Goal: Communication & Community: Ask a question

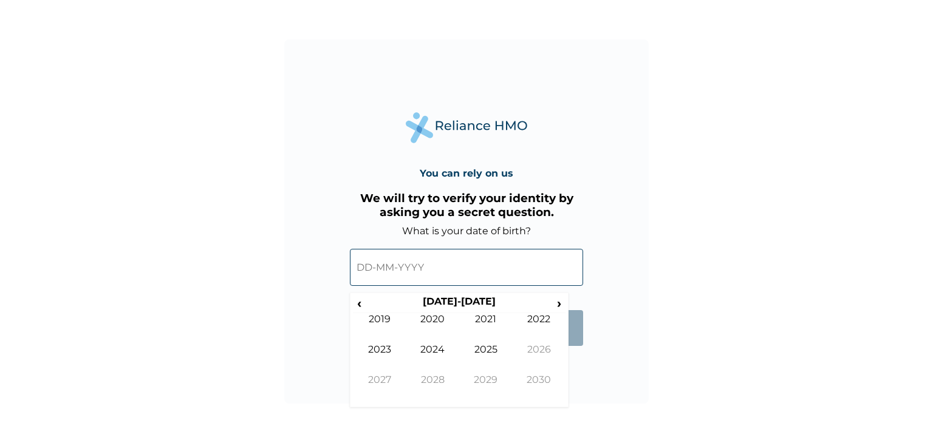
click at [426, 281] on input "text" at bounding box center [466, 267] width 233 height 37
click at [380, 268] on input "text" at bounding box center [466, 267] width 233 height 37
click at [358, 304] on span "‹" at bounding box center [359, 303] width 13 height 15
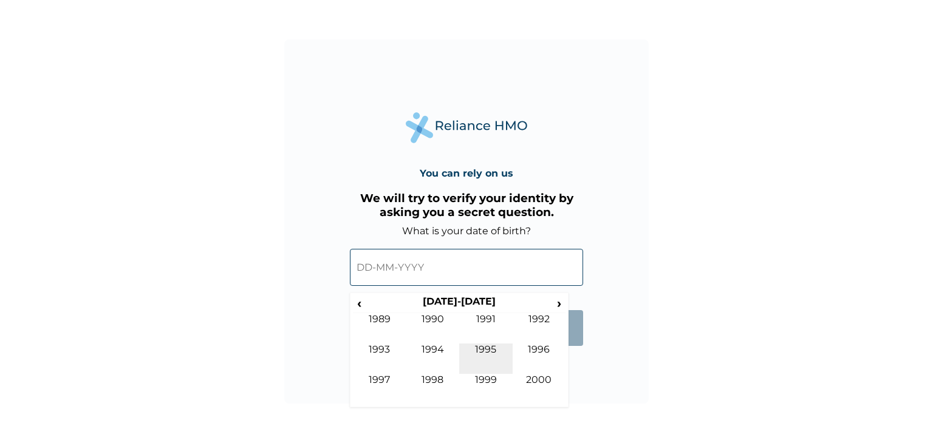
click at [490, 353] on td "1995" at bounding box center [485, 359] width 53 height 30
click at [395, 347] on td "May" at bounding box center [379, 359] width 53 height 30
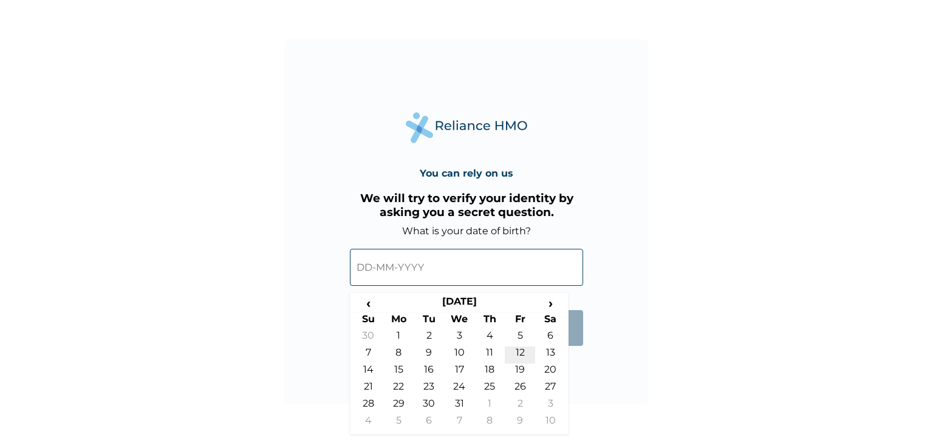
click at [512, 350] on td "12" at bounding box center [520, 355] width 30 height 17
type input "12-05-1995"
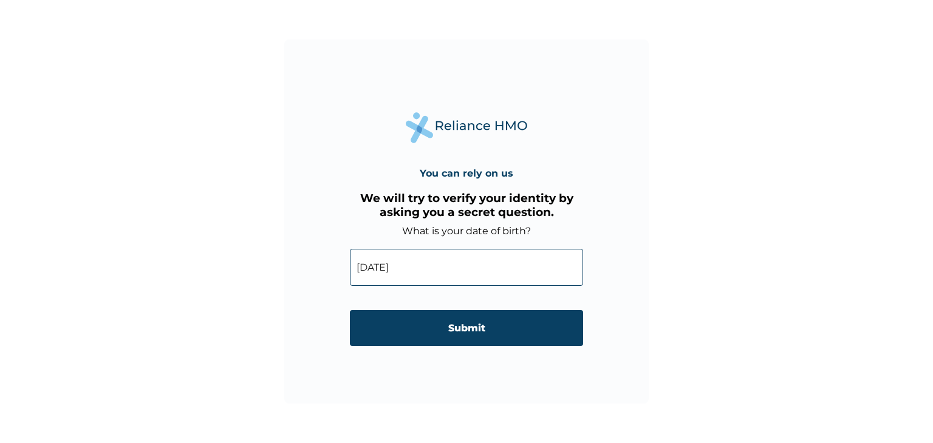
click at [486, 349] on form "What is your date of birth? 12-05-1995 ‹ May 1995 › Su Mo Tu We Th Fr Sa 30 1 2…" at bounding box center [466, 291] width 233 height 133
click at [483, 346] on form "What is your date of birth? 12-05-1995 ‹ May 1995 › Su Mo Tu We Th Fr Sa 30 1 2…" at bounding box center [466, 291] width 233 height 133
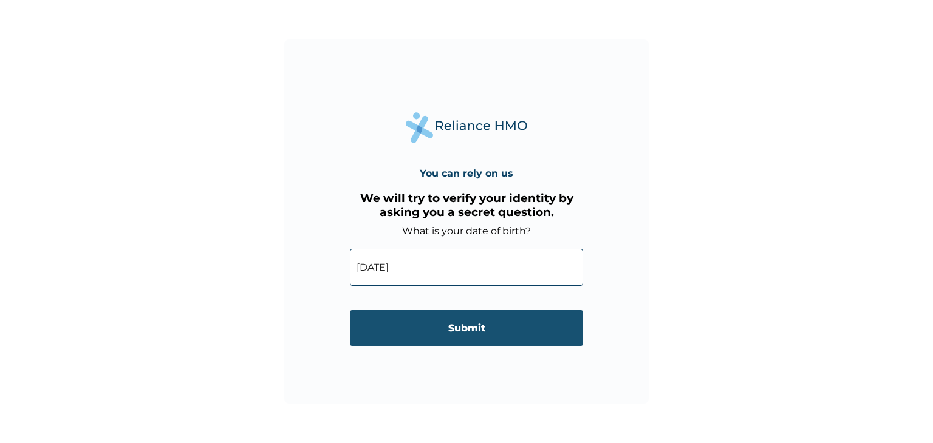
click at [447, 329] on input "Submit" at bounding box center [466, 328] width 233 height 36
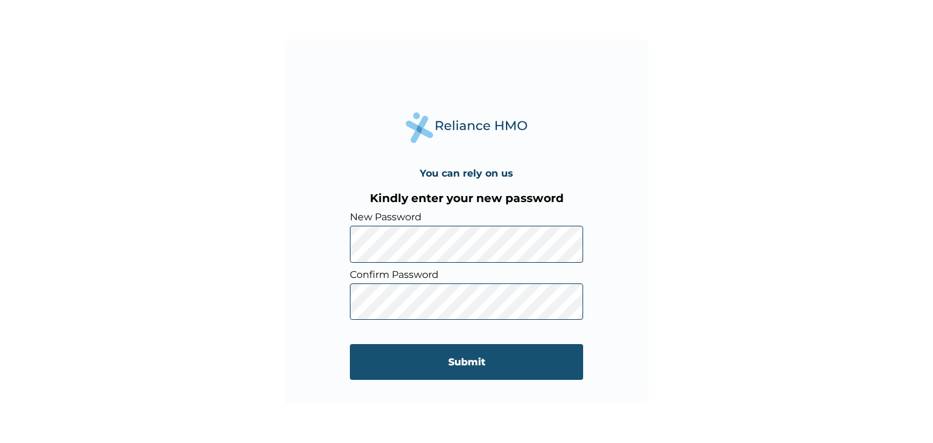
click at [375, 372] on input "Submit" at bounding box center [466, 362] width 233 height 36
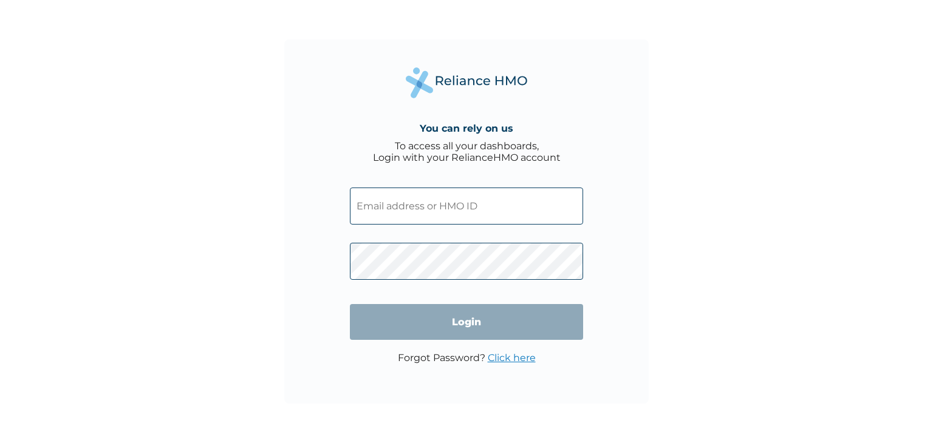
type input "[EMAIL_ADDRESS][DOMAIN_NAME]"
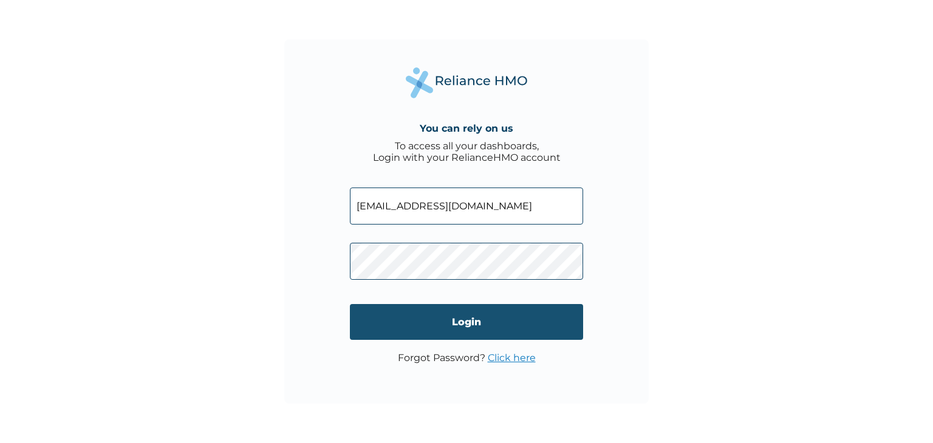
click at [438, 324] on input "Login" at bounding box center [466, 322] width 233 height 36
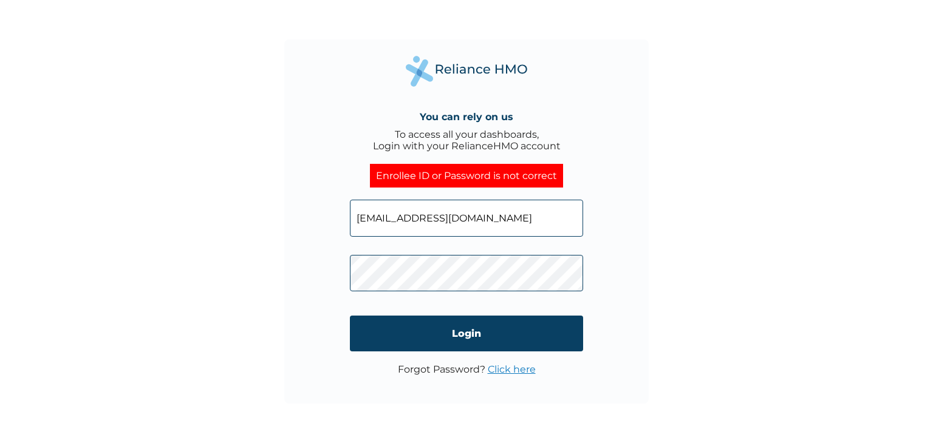
click at [411, 219] on input "yusufolajideda1@gmail.com" at bounding box center [466, 218] width 233 height 37
click at [508, 215] on input "yusufolajideda1@gmail.com" at bounding box center [466, 218] width 233 height 37
drag, startPoint x: 508, startPoint y: 215, endPoint x: 346, endPoint y: 208, distance: 161.7
click at [346, 208] on div "You can rely on us To access all your dashboards, Login with your RelianceHMO a…" at bounding box center [466, 221] width 364 height 364
click at [369, 213] on input "text" at bounding box center [466, 218] width 233 height 37
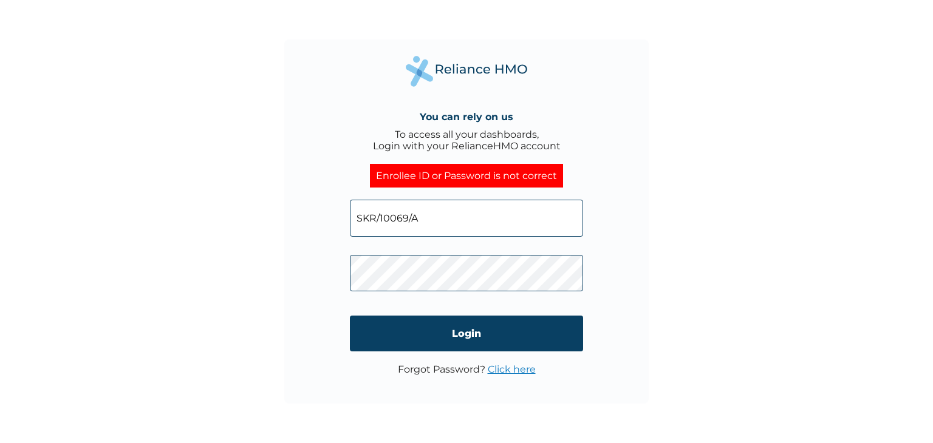
type input "SKR/10069/A"
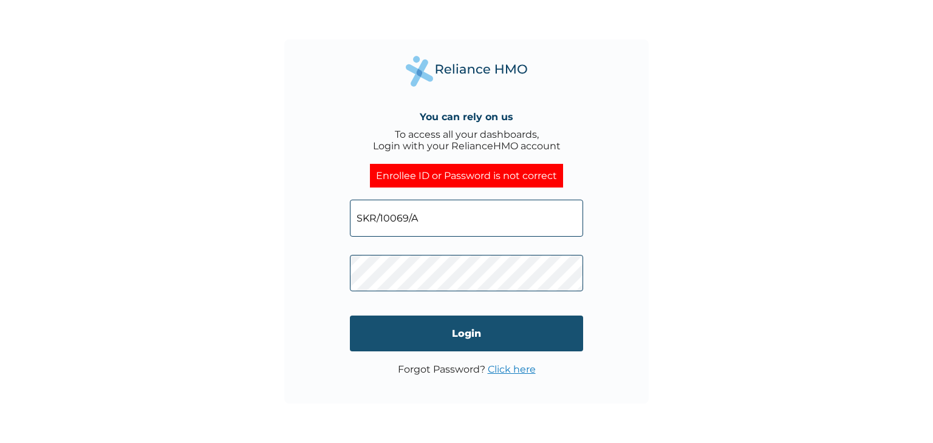
click at [383, 327] on input "Login" at bounding box center [466, 334] width 233 height 36
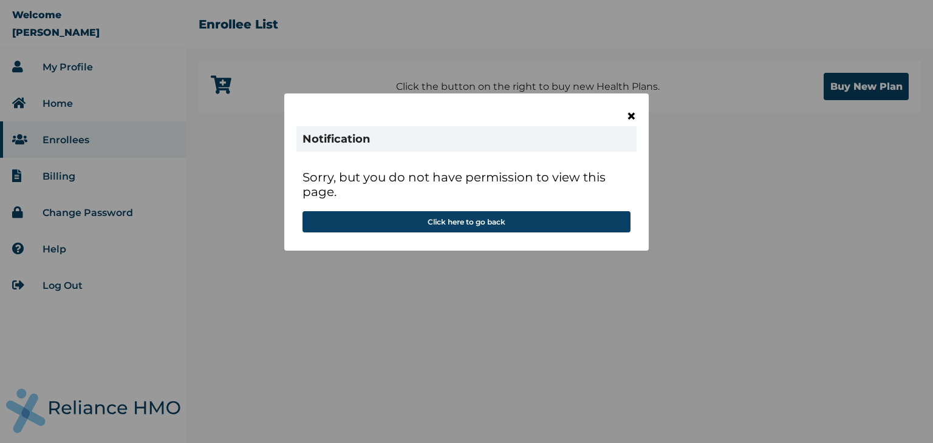
click at [632, 117] on span "×" at bounding box center [631, 116] width 10 height 21
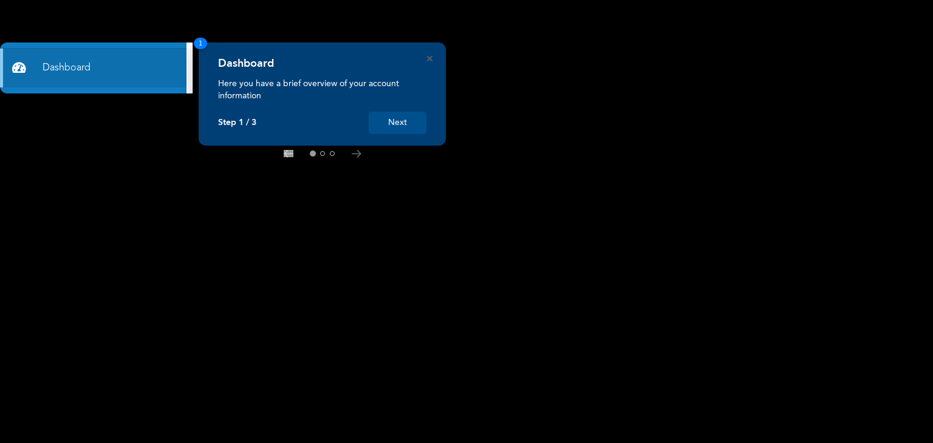
click at [395, 136] on div "Dashboard Here you have a brief overview of your account information Step 1 / 3…" at bounding box center [322, 94] width 247 height 103
click at [392, 129] on button "Next" at bounding box center [398, 123] width 58 height 22
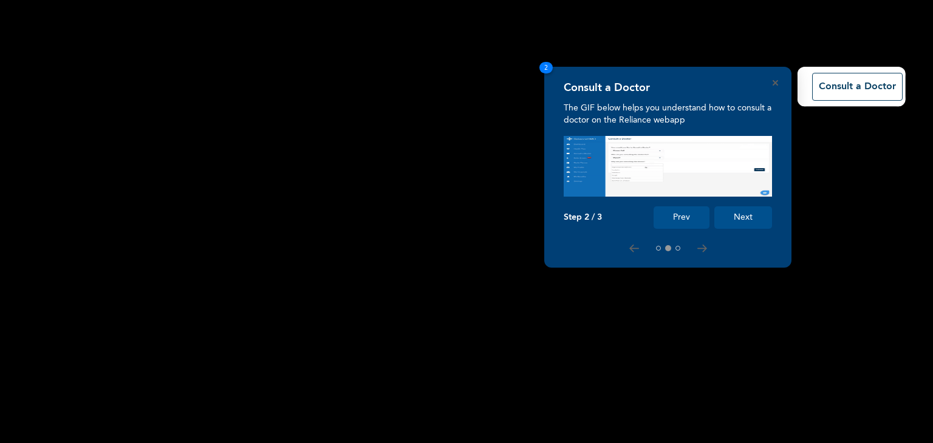
click at [737, 222] on button "Next" at bounding box center [743, 217] width 58 height 22
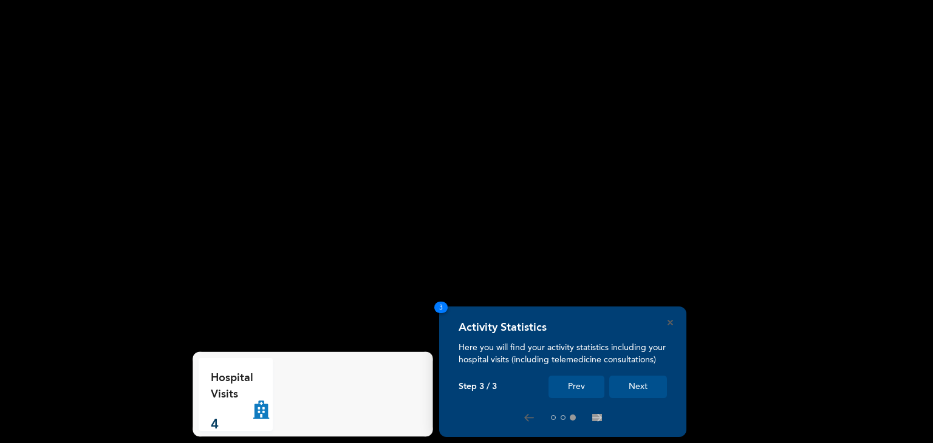
click at [642, 390] on button "Next" at bounding box center [638, 387] width 58 height 22
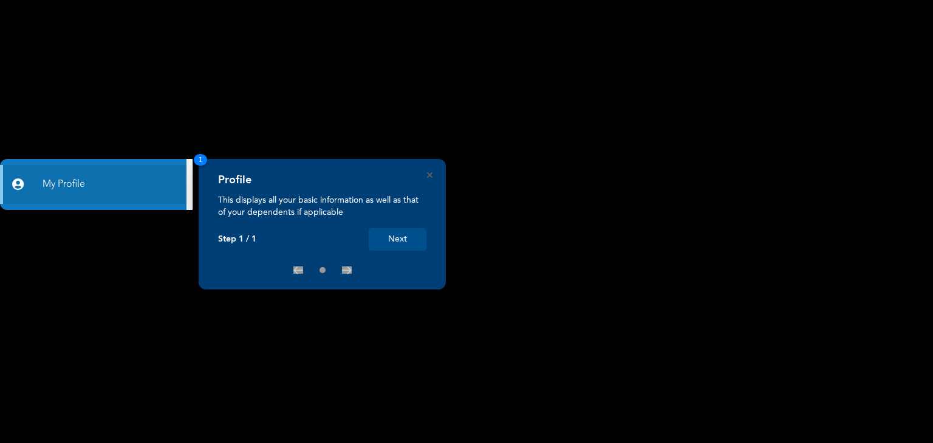
click at [423, 233] on button "Next" at bounding box center [398, 239] width 58 height 22
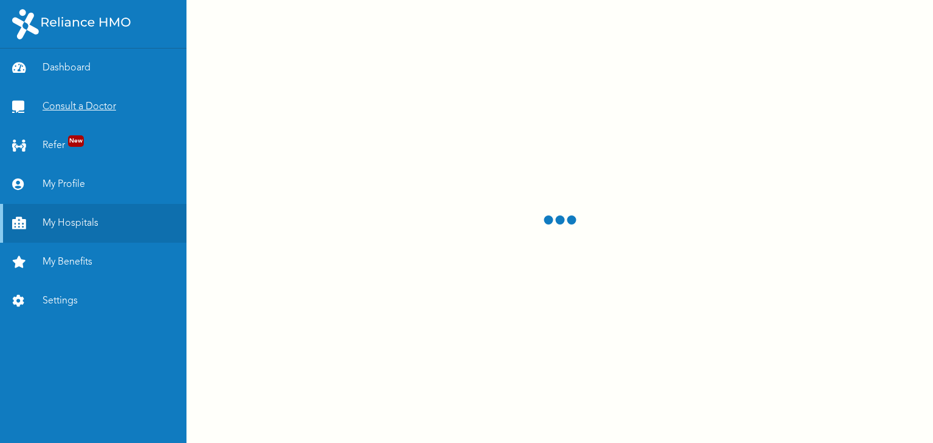
click at [78, 101] on link "Consult a Doctor" at bounding box center [93, 106] width 186 height 39
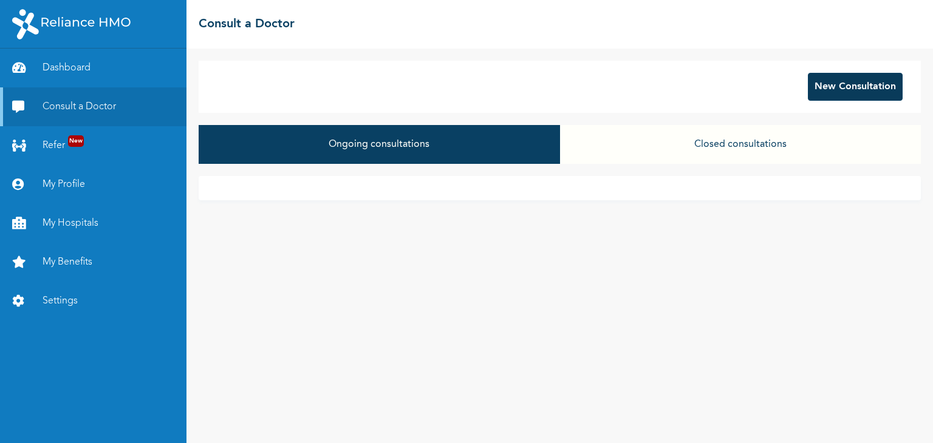
click at [848, 99] on button "New Consultation" at bounding box center [855, 87] width 95 height 28
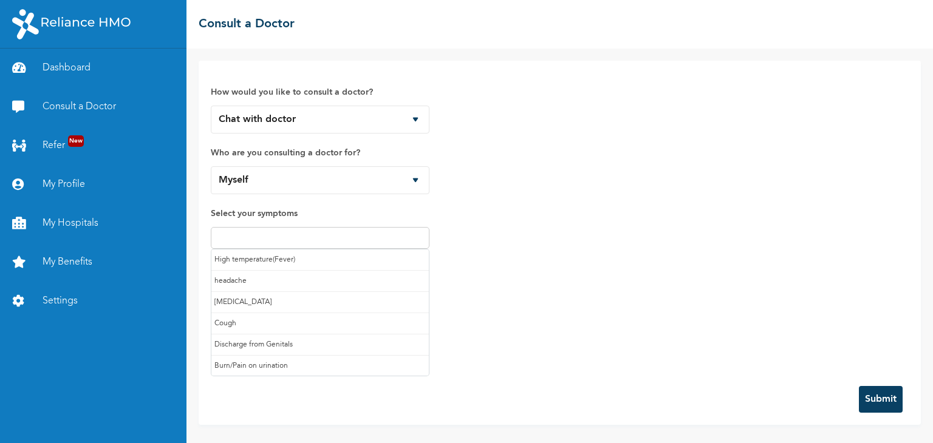
click at [295, 234] on input "text" at bounding box center [319, 238] width 211 height 15
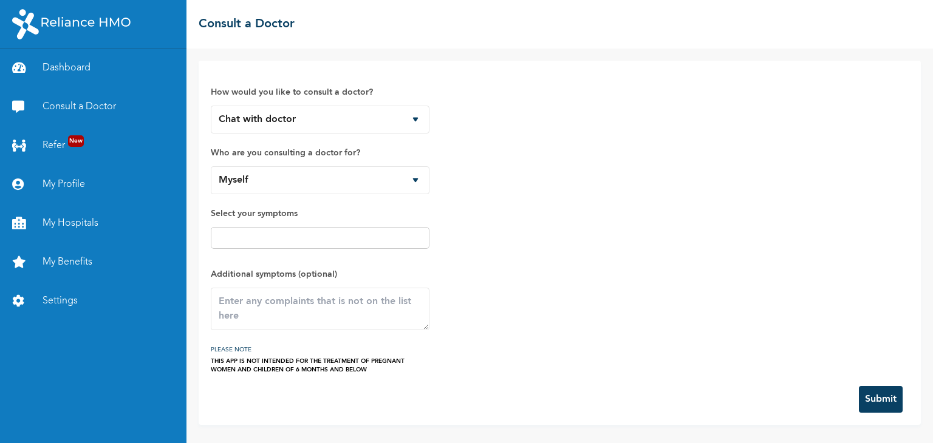
click at [271, 240] on input "text" at bounding box center [319, 238] width 211 height 15
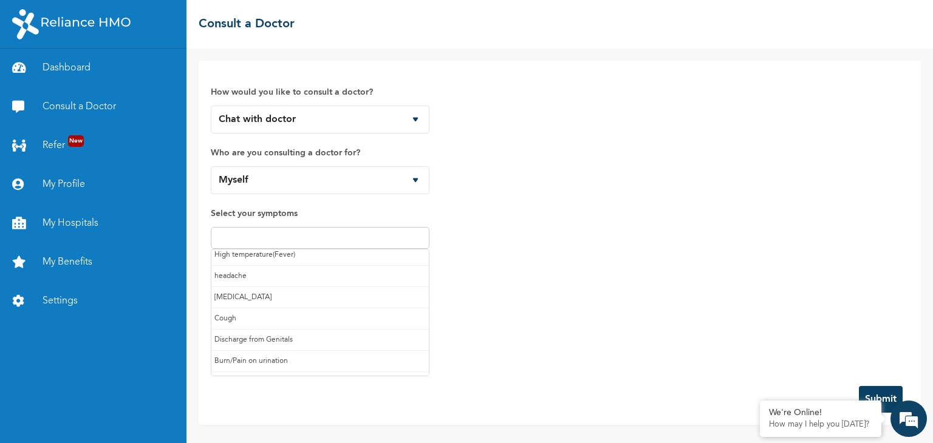
scroll to position [0, 0]
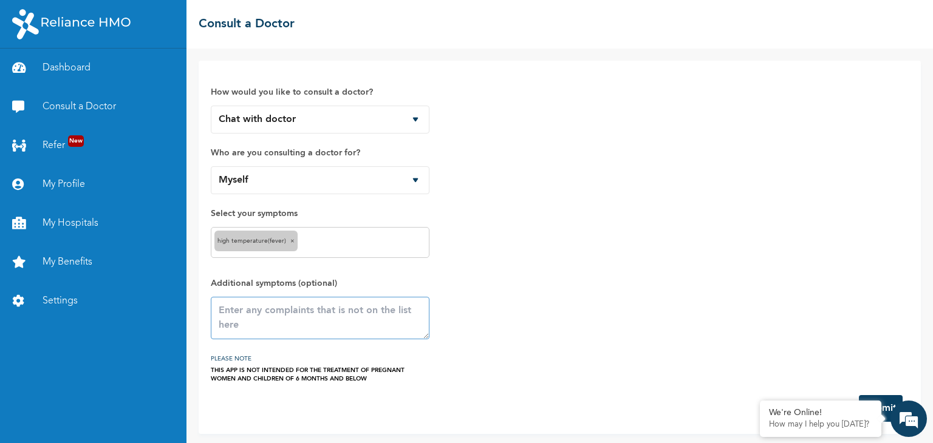
click at [259, 305] on textarea at bounding box center [320, 318] width 219 height 43
type textarea "E"
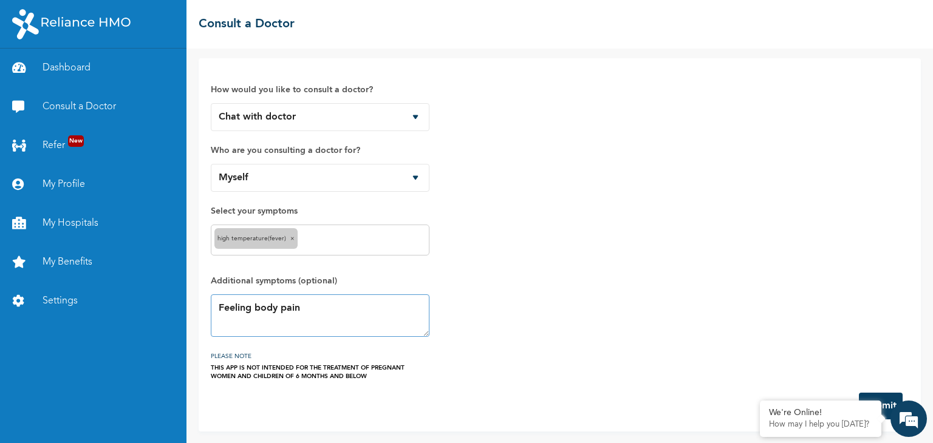
type textarea "Feeling body pain"
click at [887, 396] on button "Submit" at bounding box center [881, 406] width 44 height 27
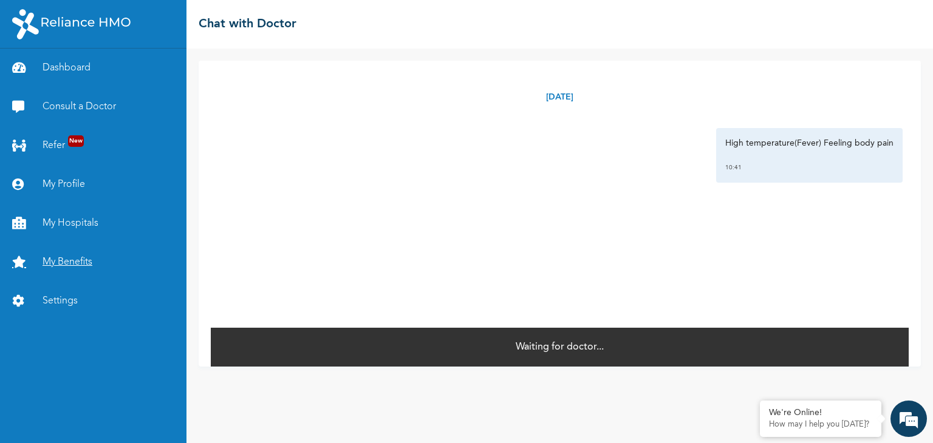
click at [78, 261] on link "My Benefits" at bounding box center [93, 262] width 186 height 39
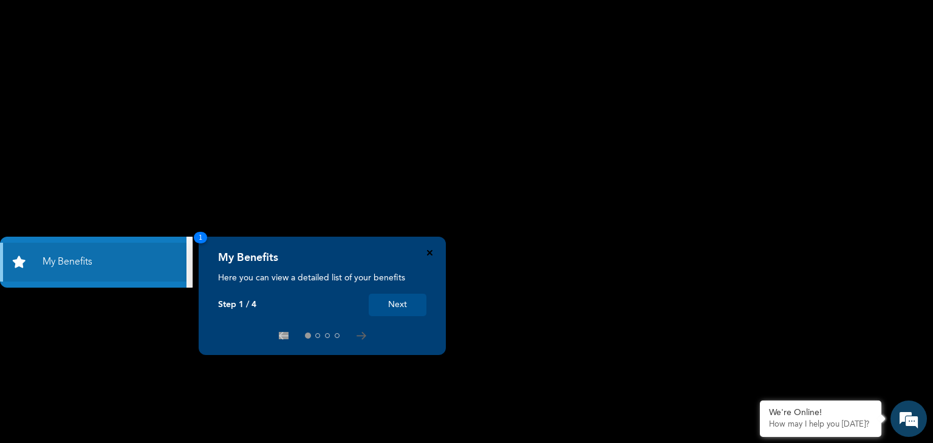
click at [432, 253] on icon "Close" at bounding box center [429, 252] width 5 height 5
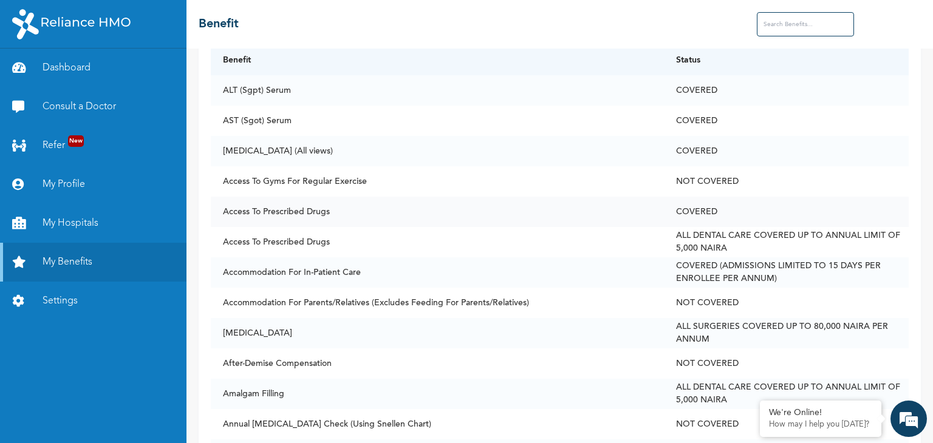
scroll to position [94, 0]
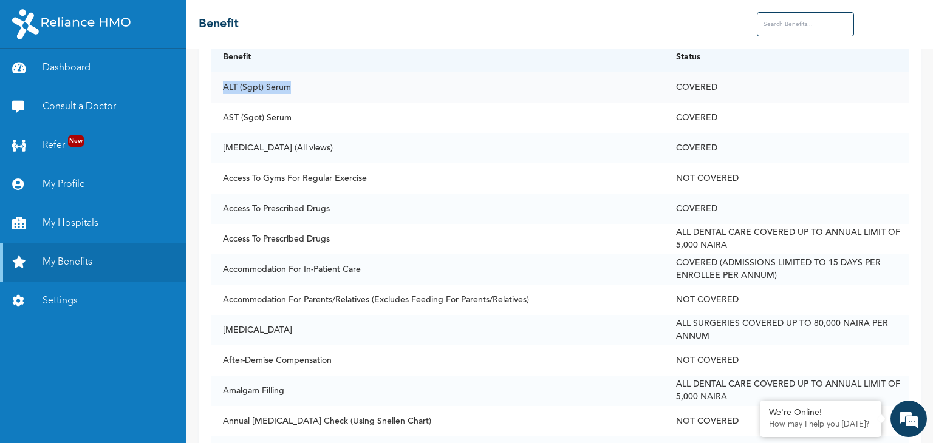
drag, startPoint x: 223, startPoint y: 89, endPoint x: 290, endPoint y: 92, distance: 66.3
click at [290, 92] on td "ALT (Sgpt) Serum" at bounding box center [437, 87] width 453 height 30
copy td "ALT (Sgpt) Serum"
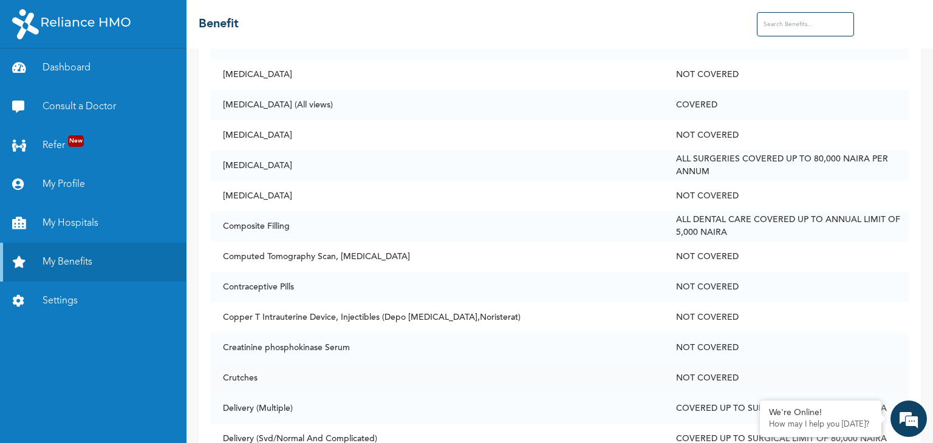
scroll to position [1112, 0]
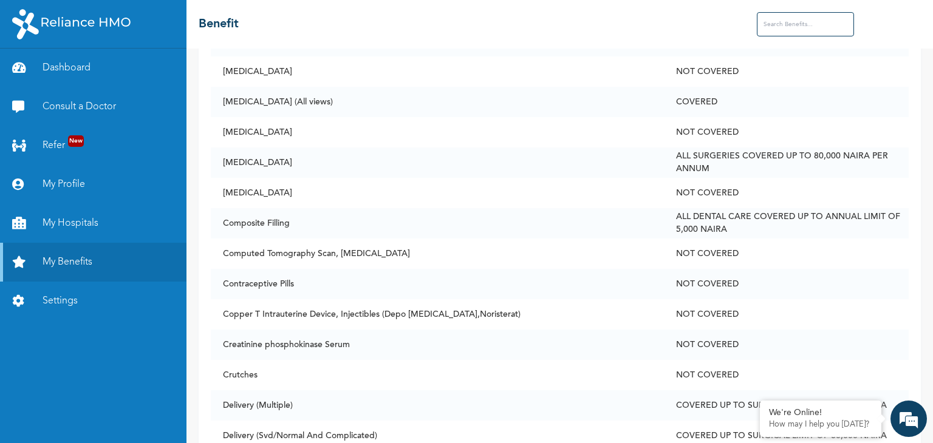
click at [788, 22] on input "text" at bounding box center [805, 24] width 97 height 24
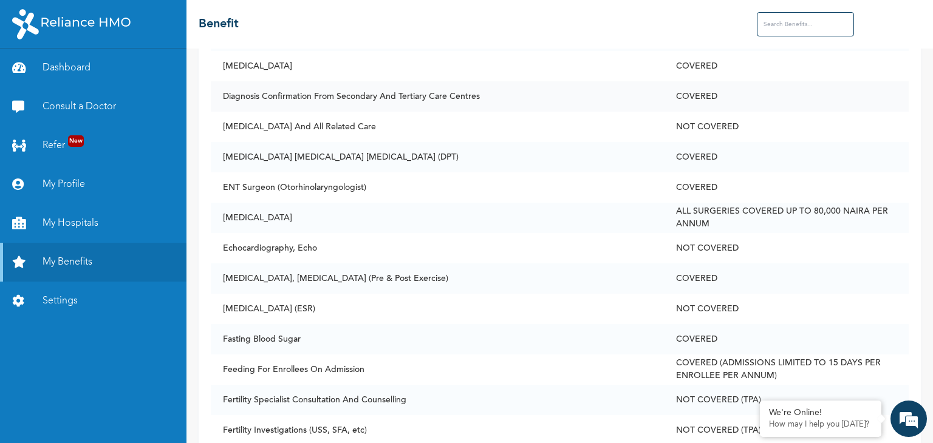
scroll to position [1552, 0]
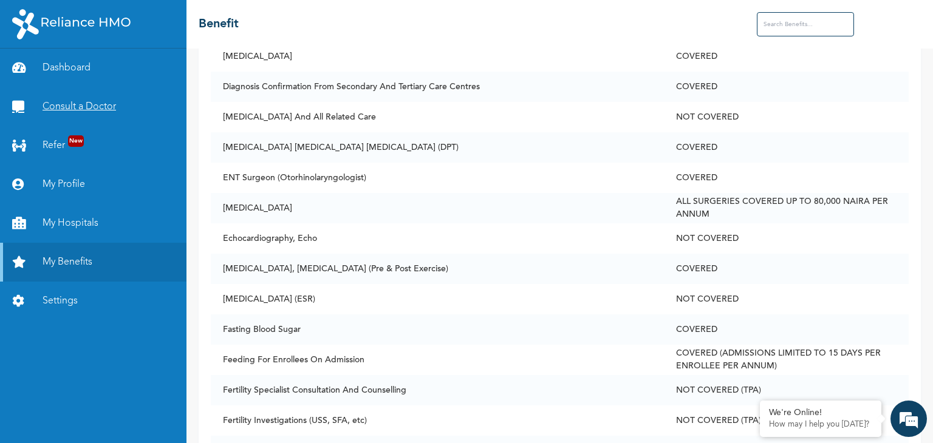
click at [90, 100] on link "Consult a Doctor" at bounding box center [93, 106] width 186 height 39
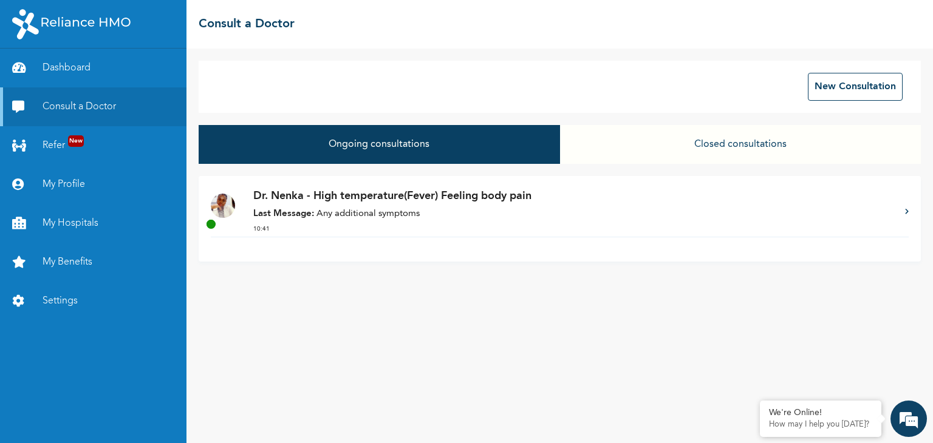
click at [358, 208] on p "Last Message: Any additional symptoms" at bounding box center [572, 215] width 639 height 14
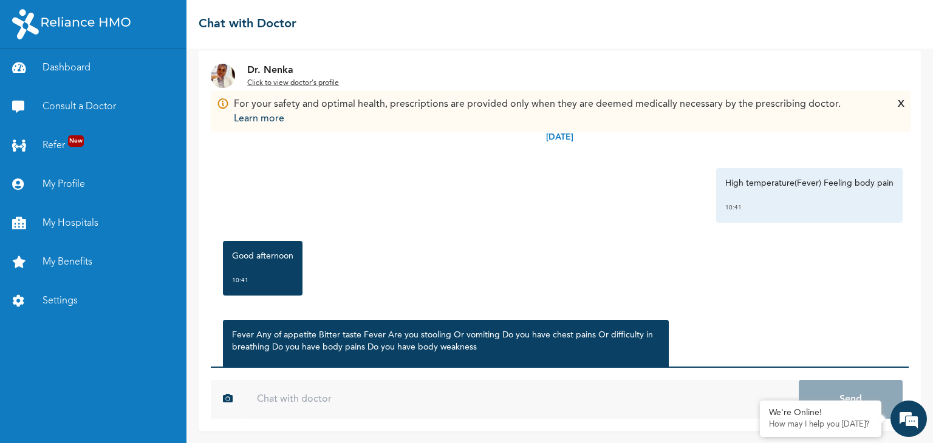
scroll to position [132, 0]
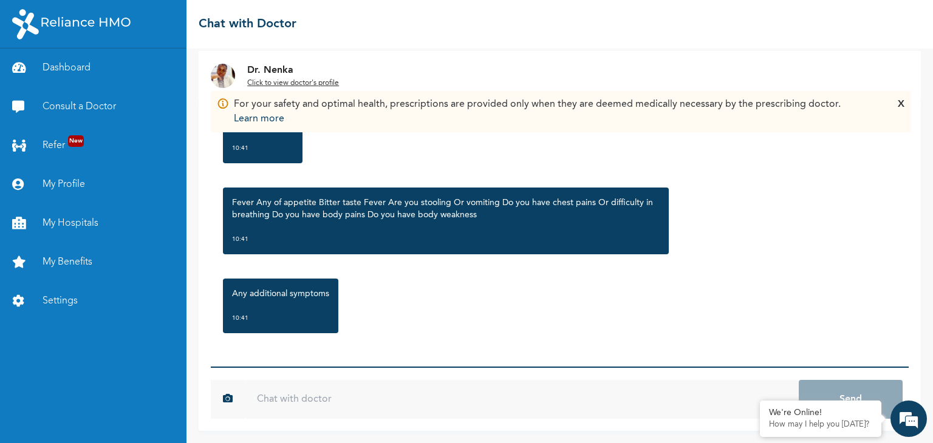
click at [272, 394] on input "text" at bounding box center [522, 399] width 554 height 39
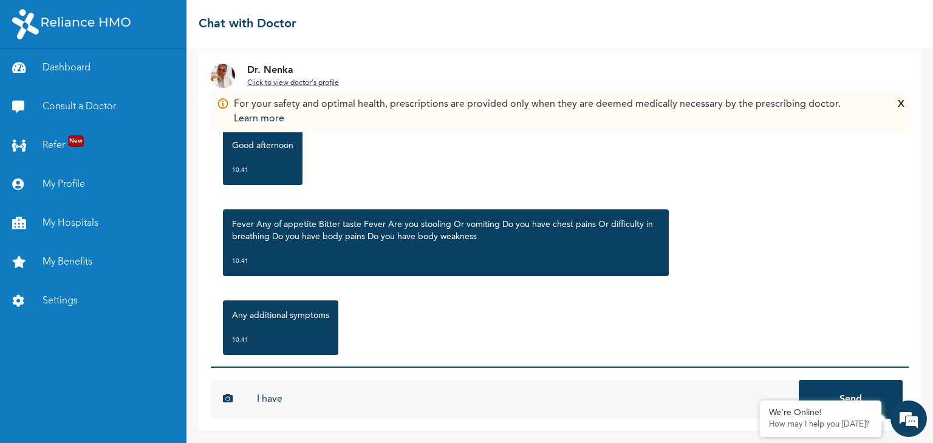
scroll to position [110, 0]
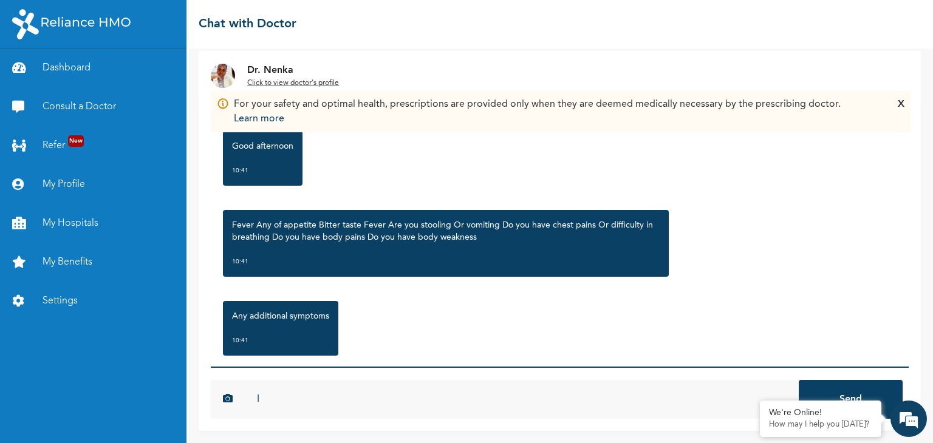
type input "I"
type input "N"
type input "Good afternoon, i am not stooling but fever , bitter taste and weakness"
click at [834, 387] on button "Send" at bounding box center [851, 399] width 104 height 39
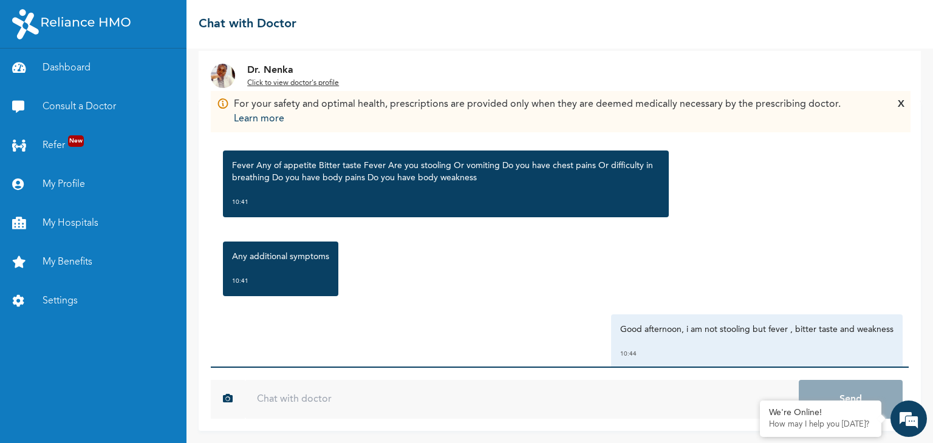
scroll to position [199, 0]
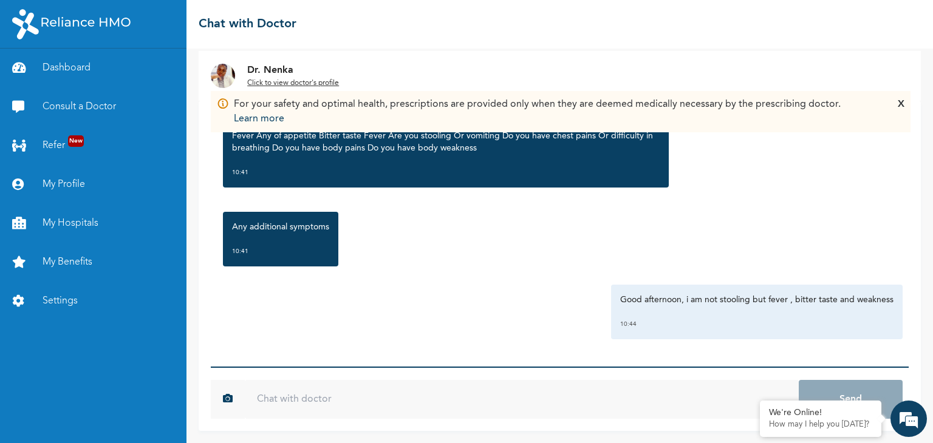
click at [312, 404] on input "text" at bounding box center [522, 399] width 554 height 39
click at [289, 406] on input "text" at bounding box center [522, 399] width 554 height 39
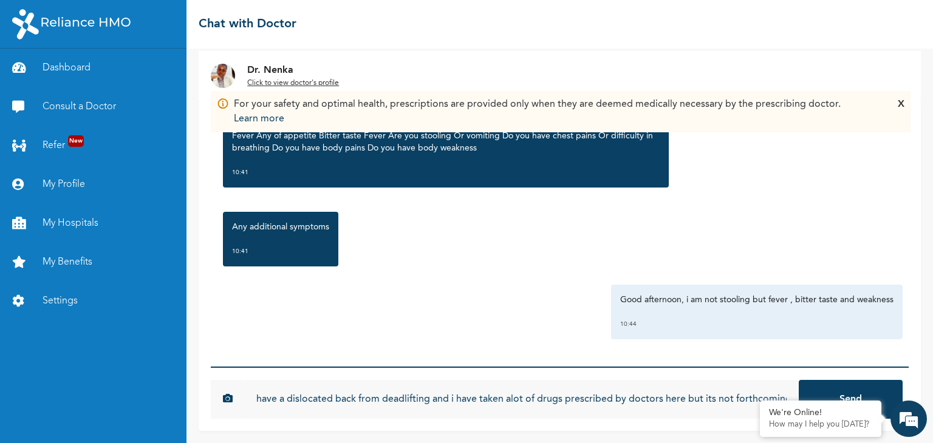
scroll to position [0, 364]
click at [504, 401] on input "also i wanted to do back XRAY but i was decline, can you help with that because…" at bounding box center [522, 399] width 554 height 39
type input "also i wanted to do back XRAY but i was decline, can you help with that because…"
click at [814, 389] on button "Send" at bounding box center [851, 399] width 104 height 39
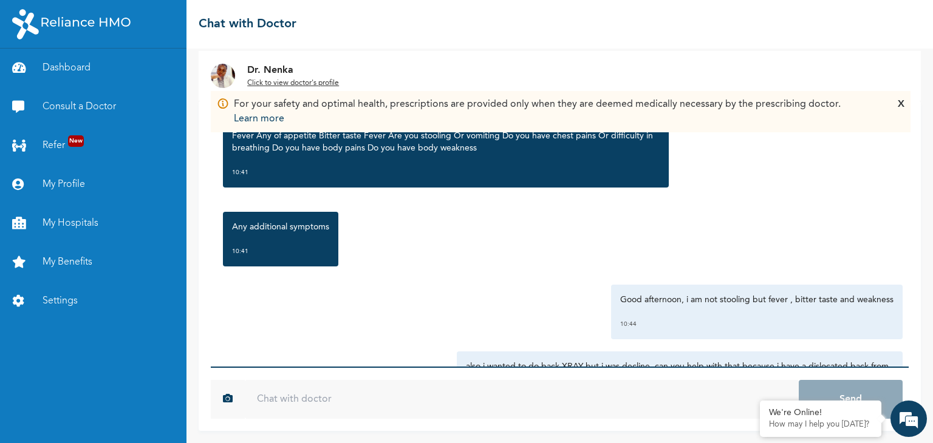
scroll to position [278, 0]
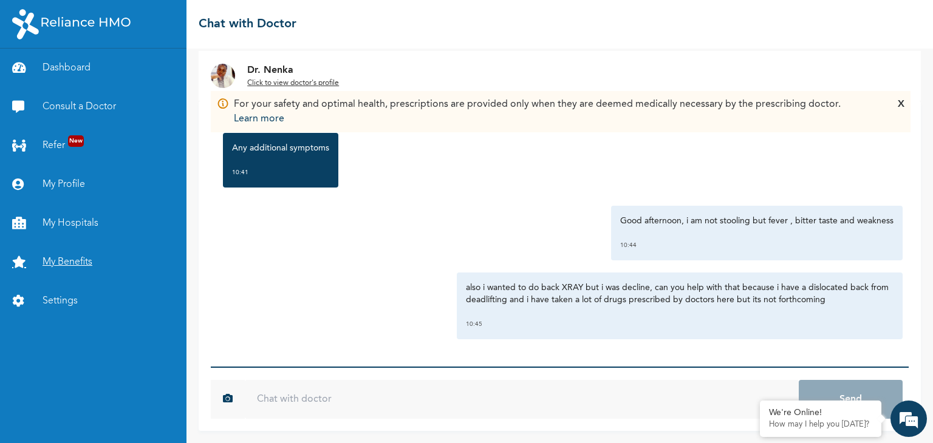
click at [79, 268] on link "My Benefits" at bounding box center [93, 262] width 186 height 39
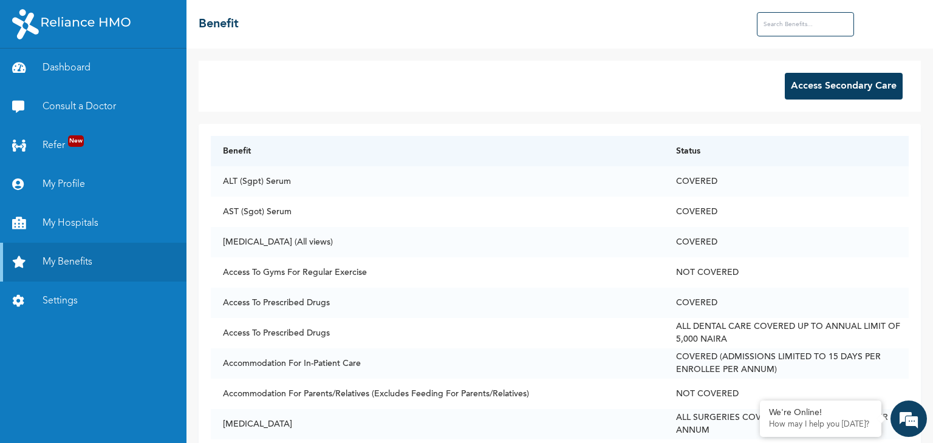
click at [785, 23] on input "text" at bounding box center [805, 24] width 97 height 24
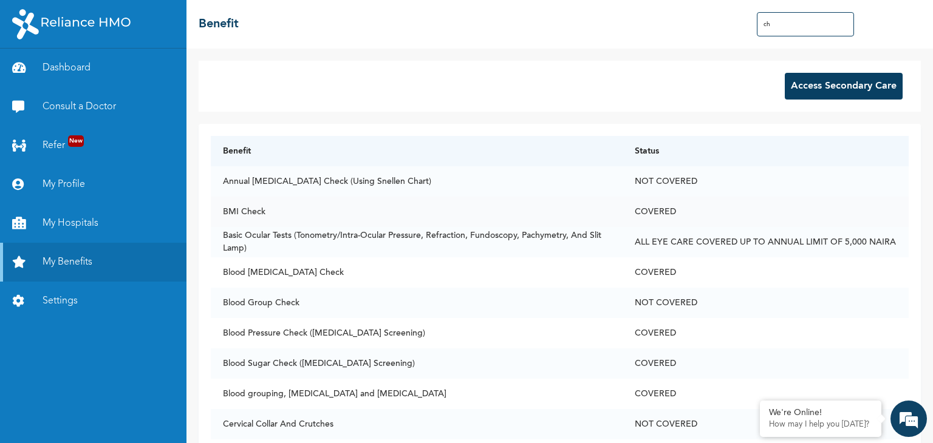
type input "c"
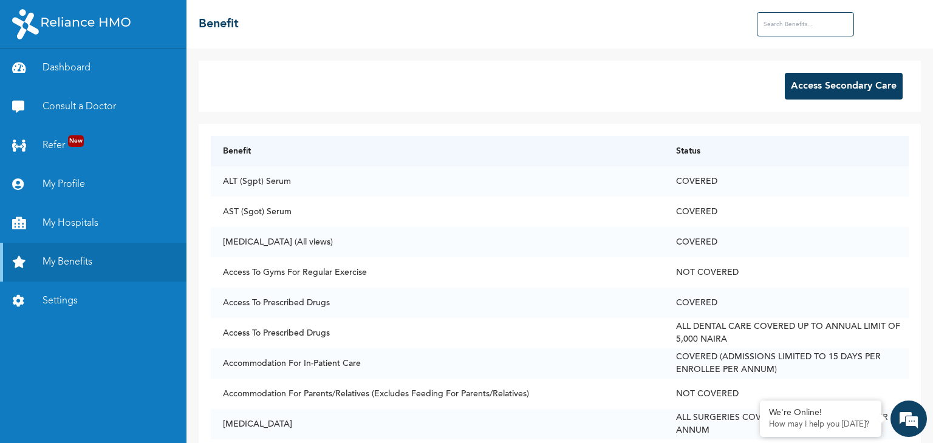
click at [780, 21] on input "text" at bounding box center [805, 24] width 97 height 24
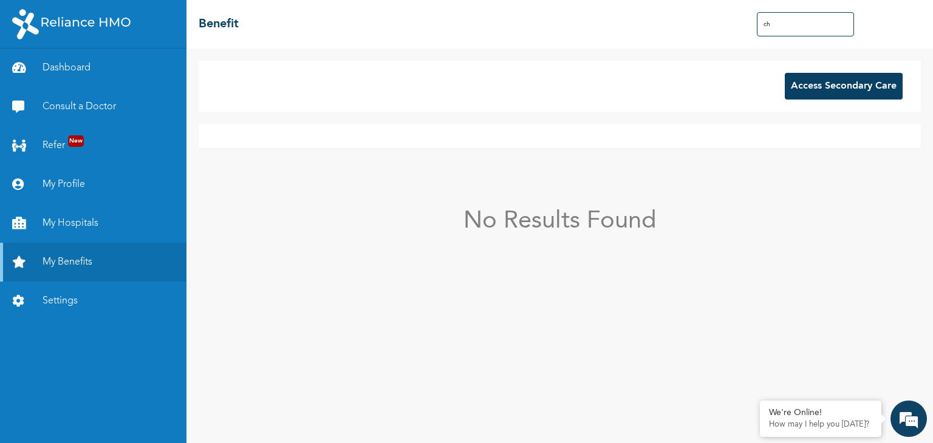
type input "c"
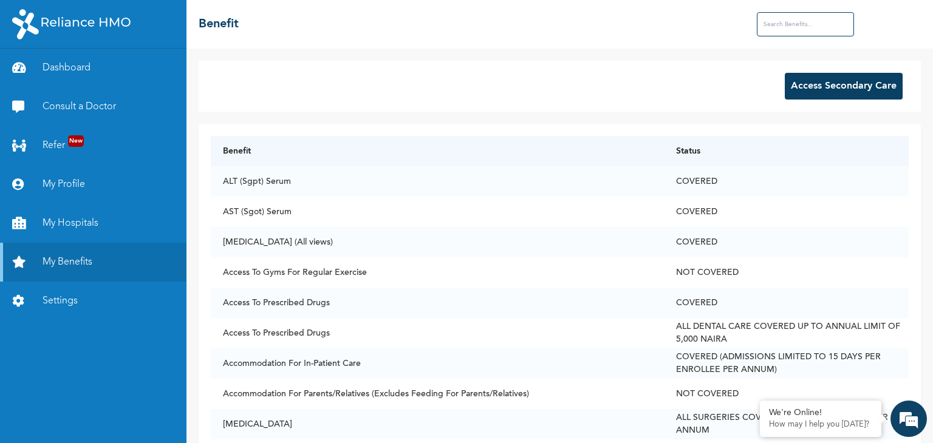
click at [832, 90] on button "Access Secondary Care" at bounding box center [844, 86] width 118 height 27
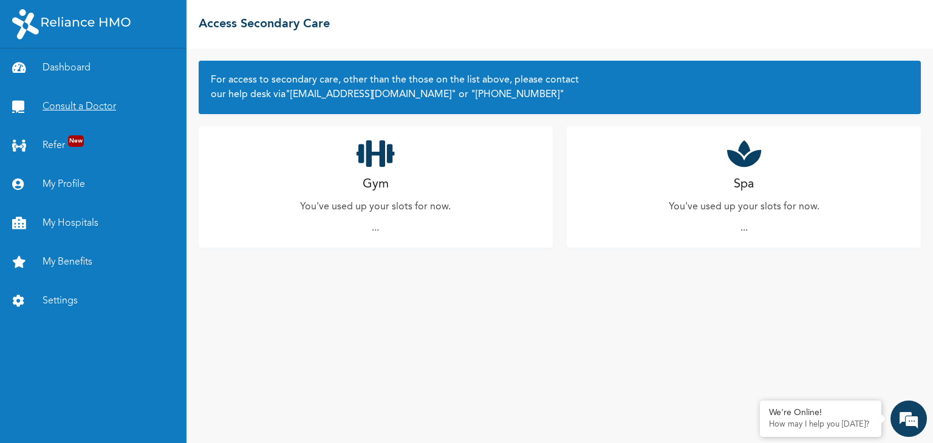
click at [83, 104] on link "Consult a Doctor" at bounding box center [93, 106] width 186 height 39
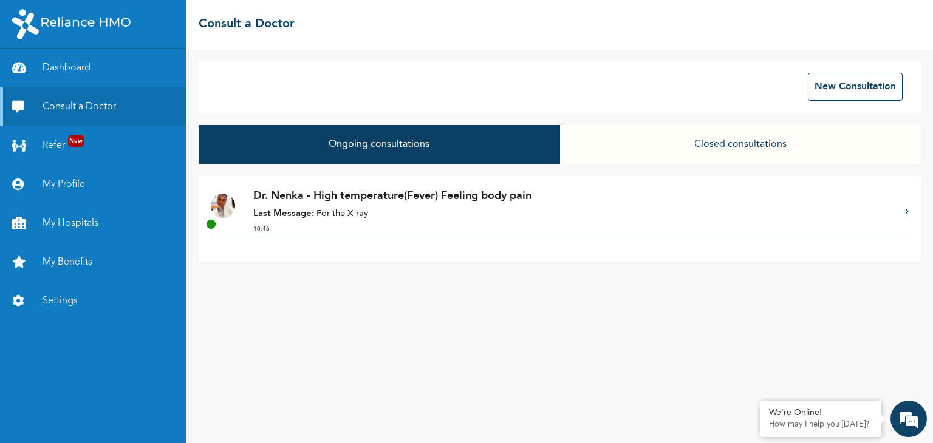
click at [369, 217] on p "Last Message: For the X-ray" at bounding box center [572, 215] width 639 height 14
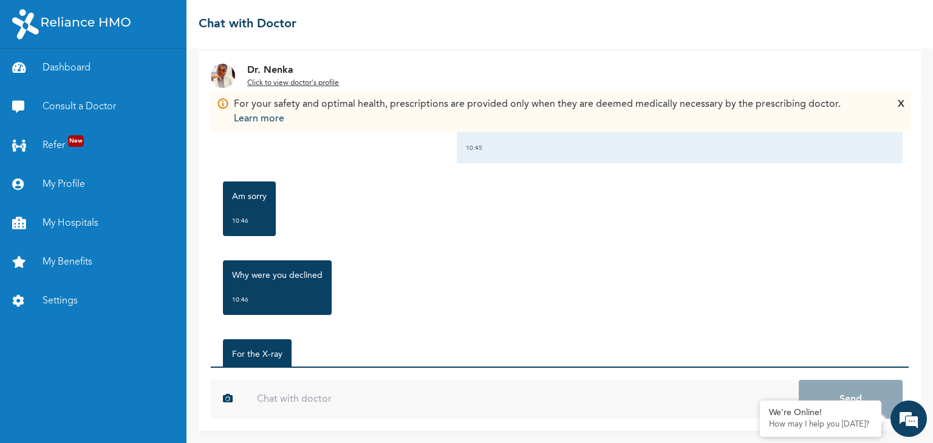
scroll to position [515, 0]
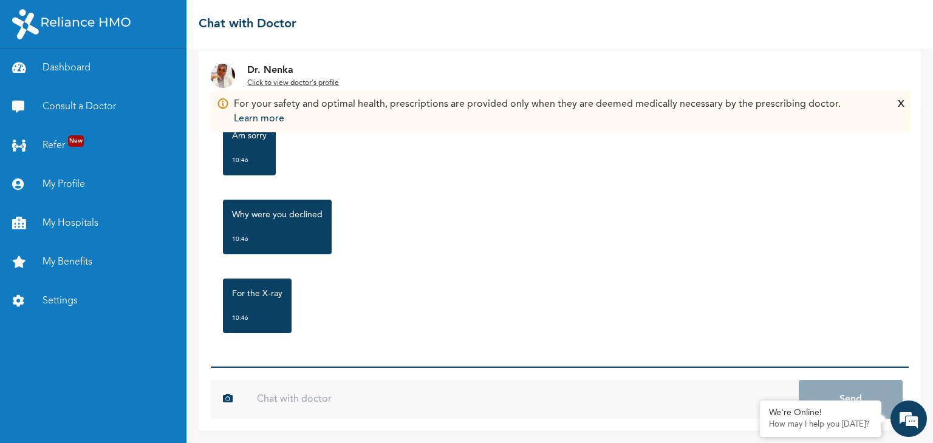
click at [306, 387] on input "text" at bounding box center [522, 399] width 554 height 39
click at [318, 400] on input "text" at bounding box center [522, 399] width 554 height 39
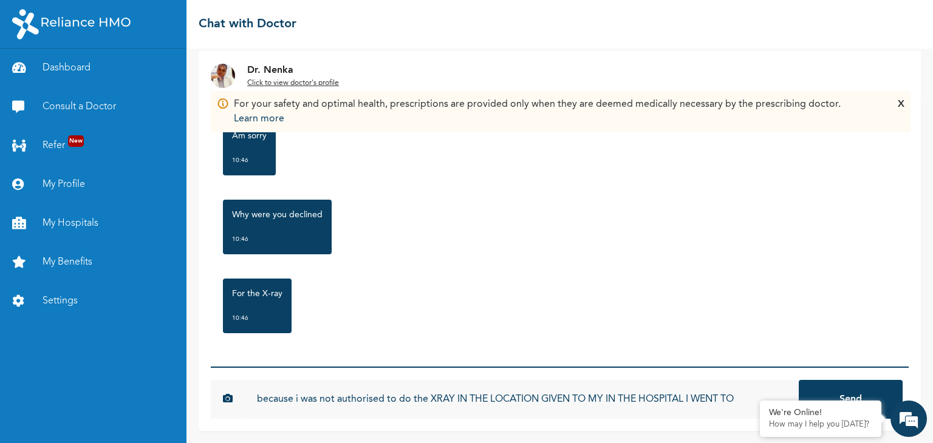
type input "because i was not authorised to do the XRAY IN THE LOCATION GIVEN TO MY IN THE …"
click at [799, 380] on button "Send" at bounding box center [851, 399] width 104 height 39
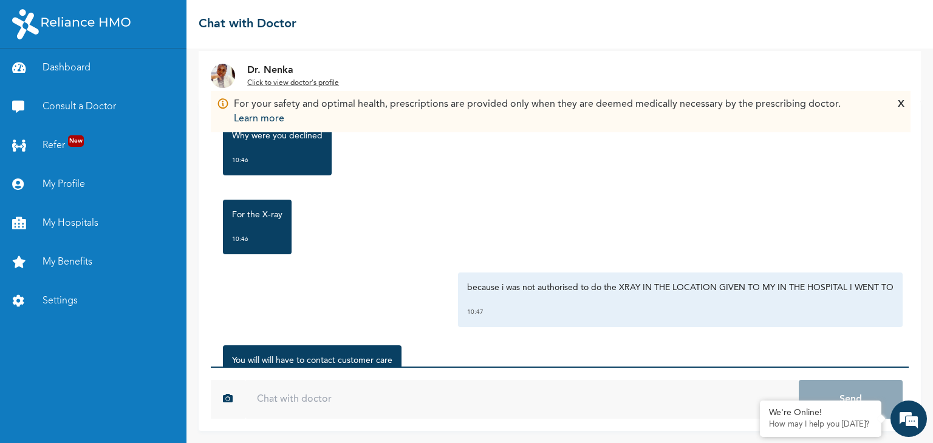
scroll to position [752, 0]
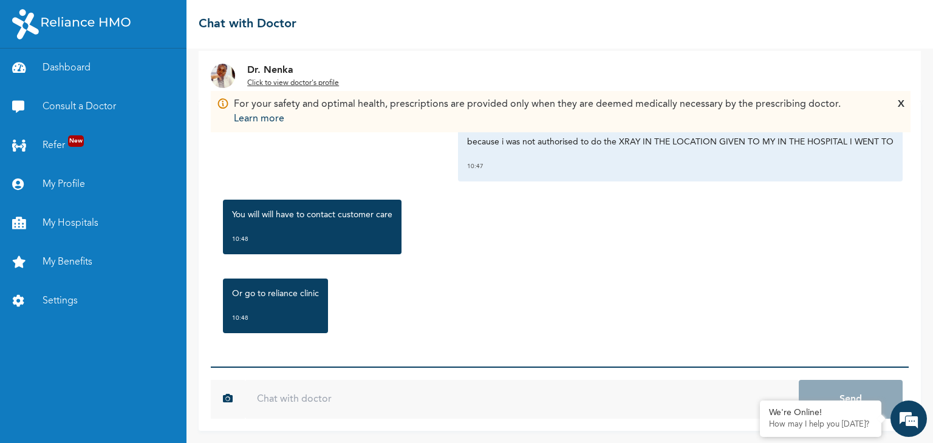
click at [303, 387] on input "text" at bounding box center [522, 399] width 554 height 39
click at [319, 399] on input "text" at bounding box center [522, 399] width 554 height 39
type input "I"
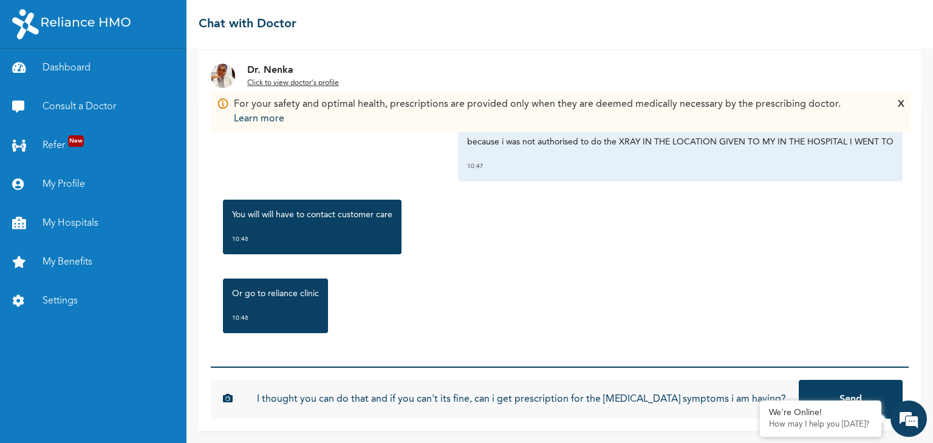
type input "I thought you can do that and if you can't its fine, can i get prescription for…"
click at [799, 380] on button "Send" at bounding box center [851, 399] width 104 height 39
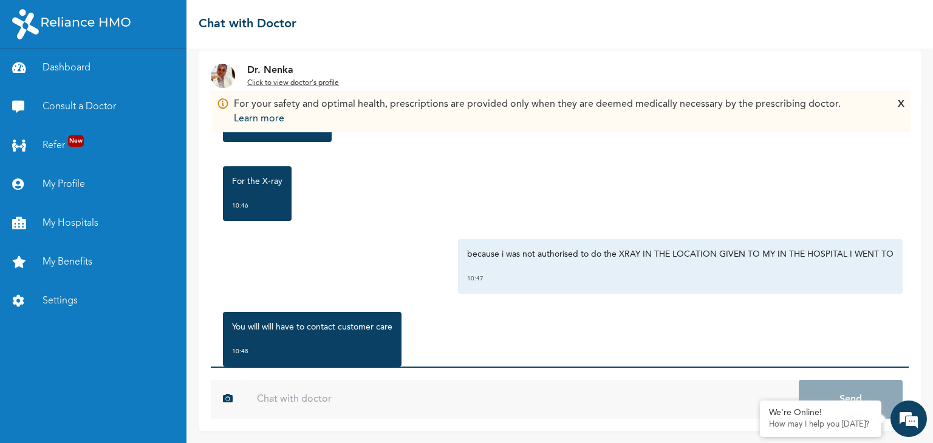
scroll to position [619, 0]
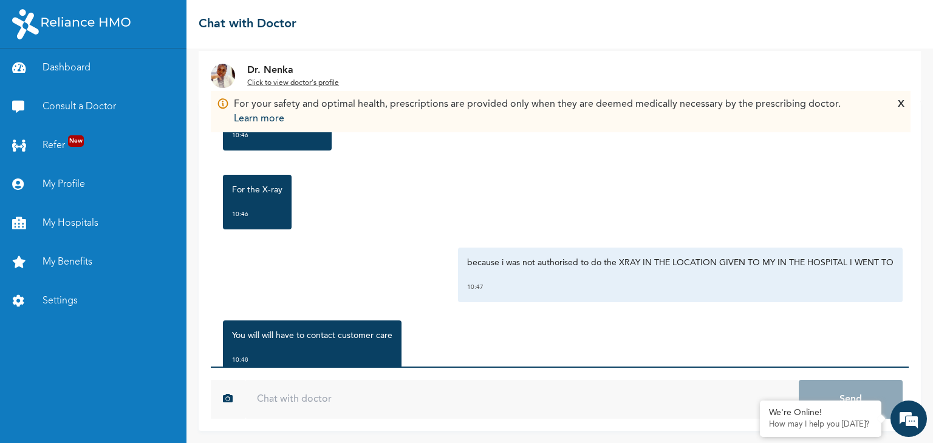
click at [223, 75] on img at bounding box center [223, 76] width 24 height 24
click at [266, 81] on u "Click to view doctor's profile" at bounding box center [293, 83] width 92 height 7
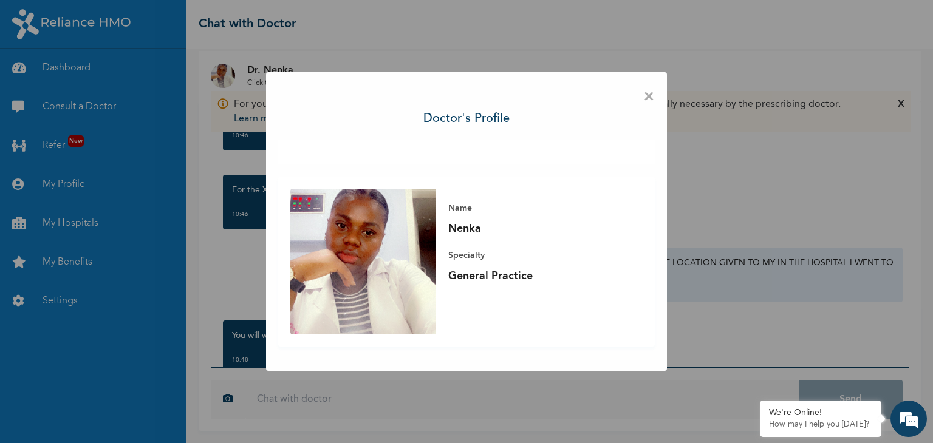
click at [651, 95] on span "×" at bounding box center [649, 97] width 12 height 26
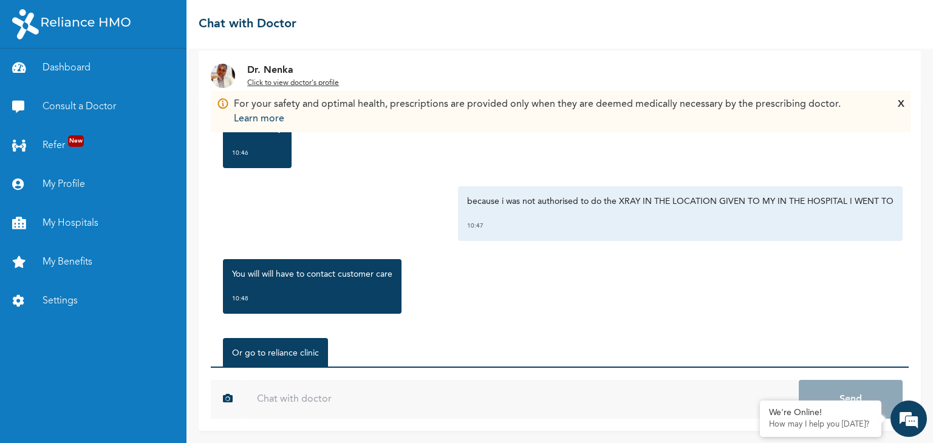
scroll to position [831, 0]
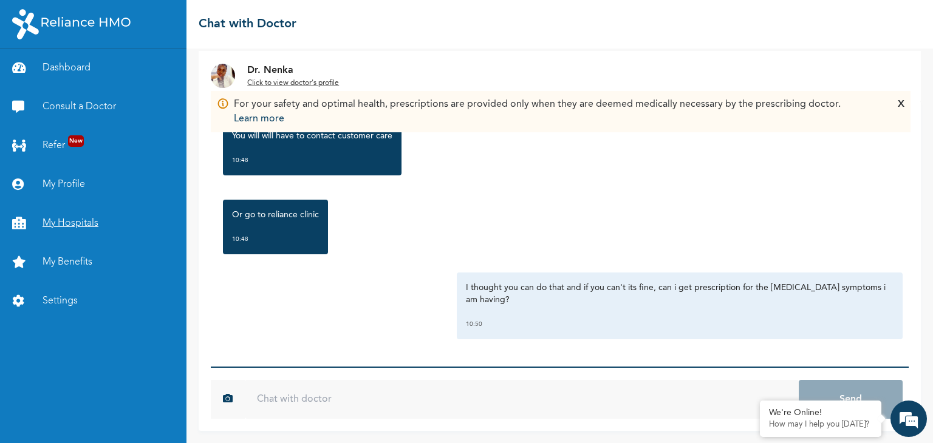
click at [82, 227] on link "My Hospitals" at bounding box center [93, 223] width 186 height 39
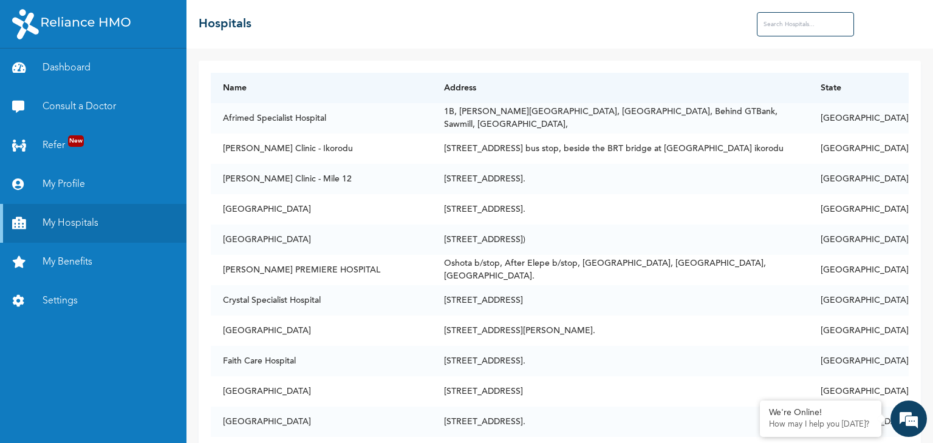
click at [772, 28] on input "text" at bounding box center [805, 24] width 97 height 24
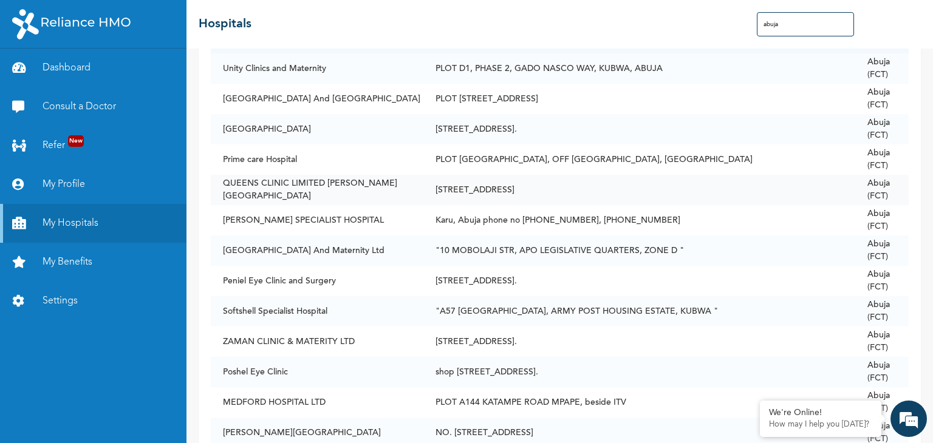
scroll to position [50, 0]
type input "a"
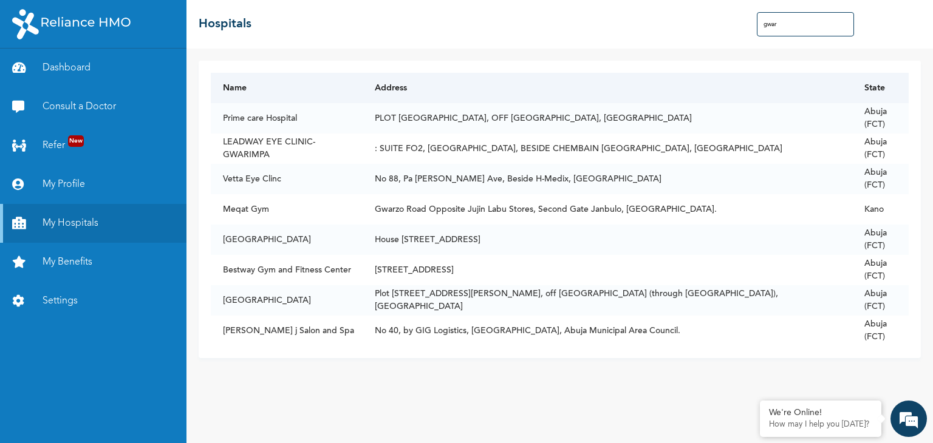
scroll to position [0, 0]
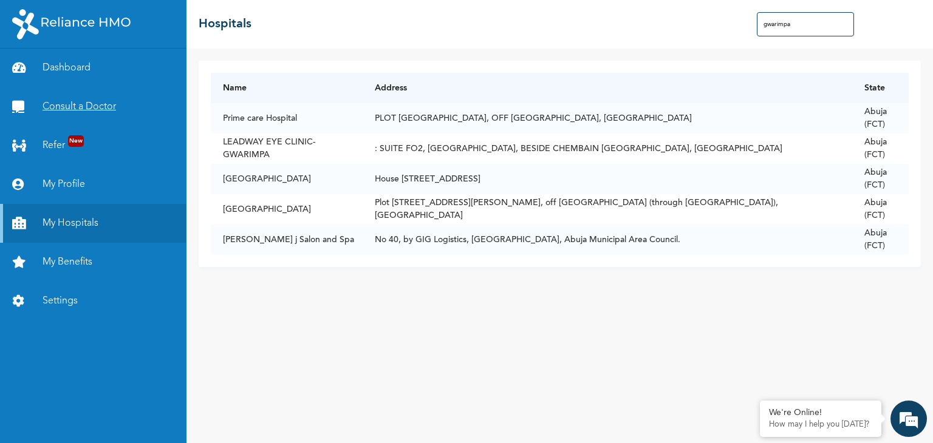
type input "gwarimpa"
click at [93, 96] on link "Consult a Doctor" at bounding box center [93, 106] width 186 height 39
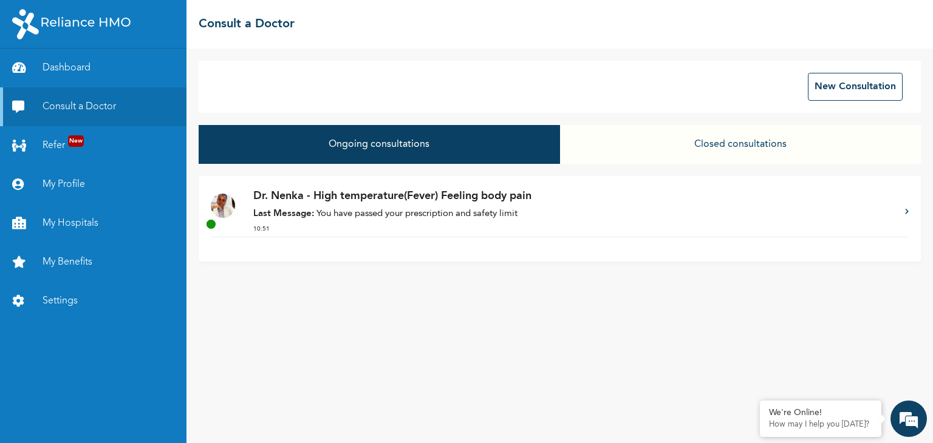
click at [421, 210] on p "Last Message: You have passed your prescription and safety limit" at bounding box center [572, 215] width 639 height 14
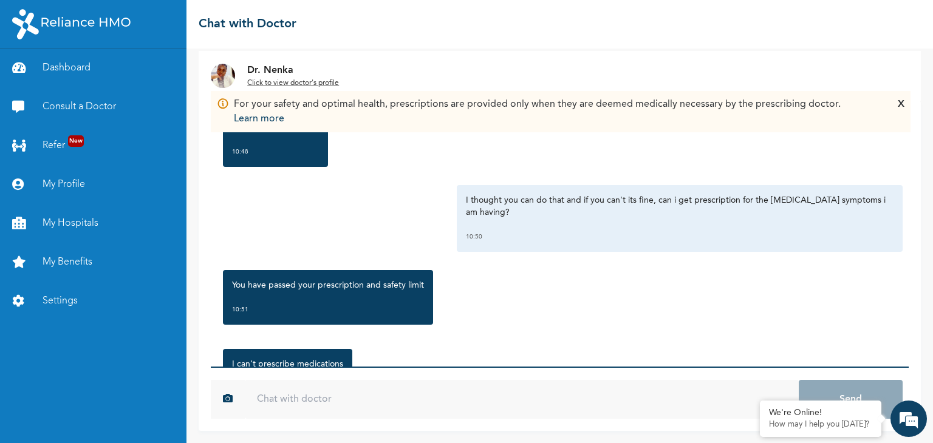
scroll to position [989, 0]
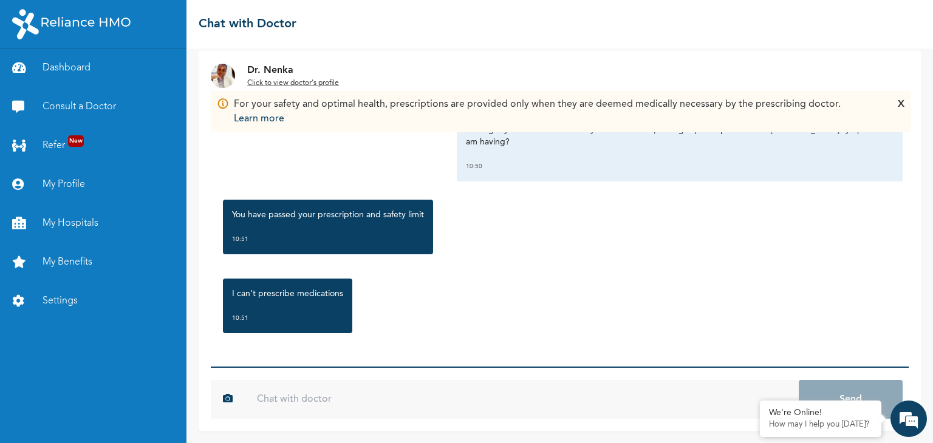
click at [306, 407] on input "text" at bounding box center [522, 399] width 554 height 39
type input "Okay so what's the next step?"
click at [799, 380] on button "Send" at bounding box center [851, 399] width 104 height 39
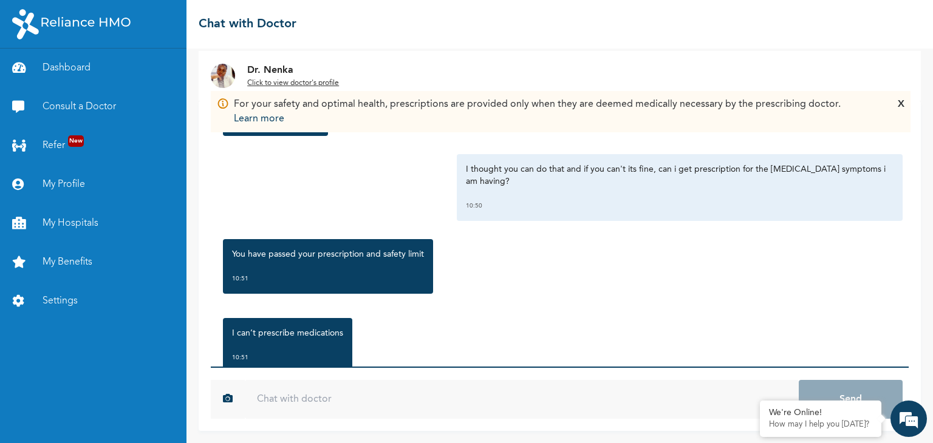
scroll to position [1055, 0]
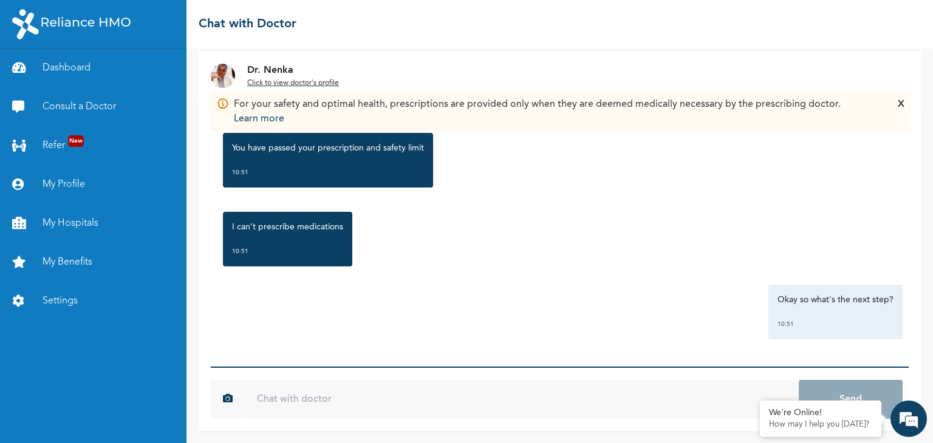
click at [899, 105] on div "X" at bounding box center [901, 111] width 7 height 29
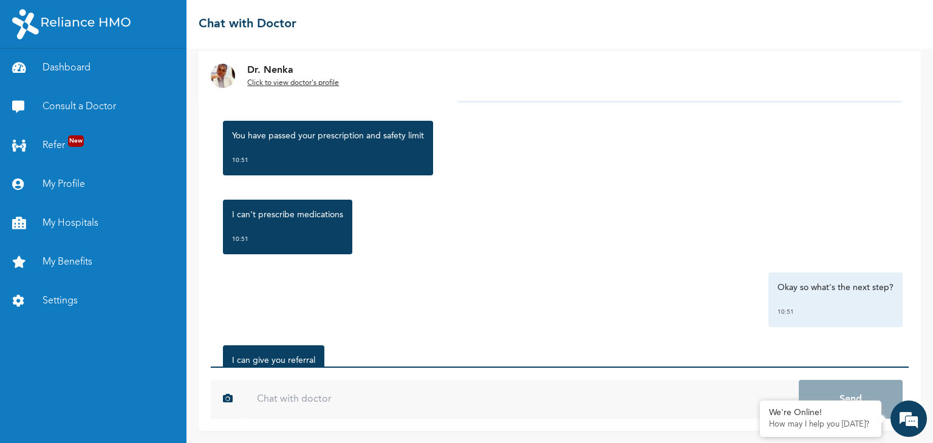
scroll to position [1213, 0]
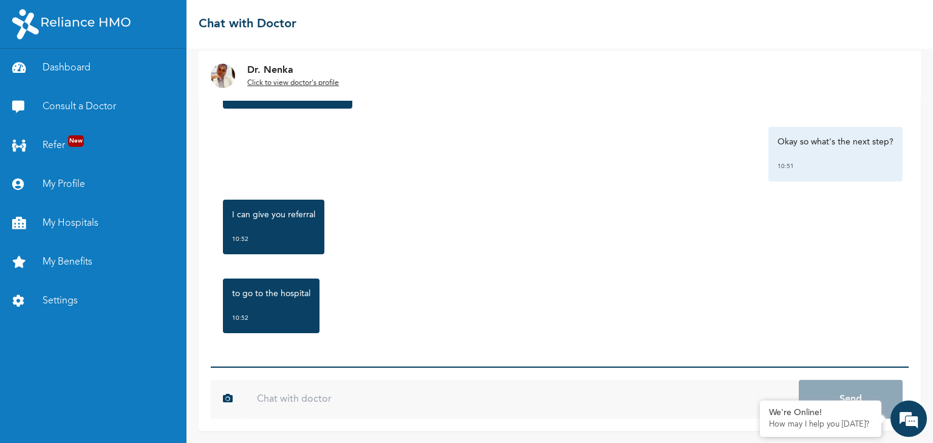
click at [302, 400] on input "text" at bounding box center [522, 399] width 554 height 39
type input "N"
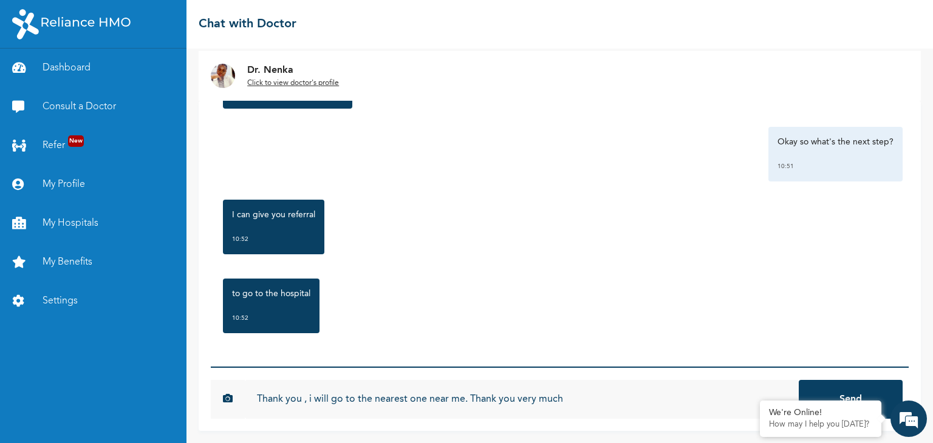
type input "Thank you , i will go to the nearest one near me. Thank you very much"
click at [799, 380] on button "Send" at bounding box center [851, 399] width 104 height 39
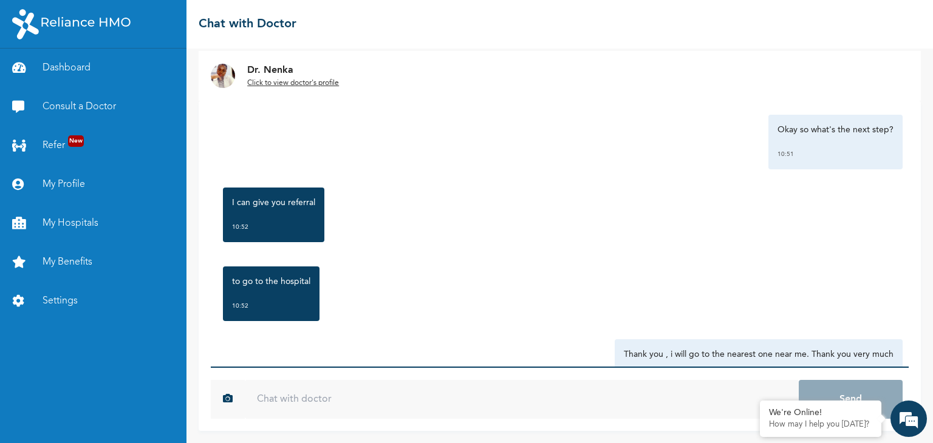
scroll to position [1280, 0]
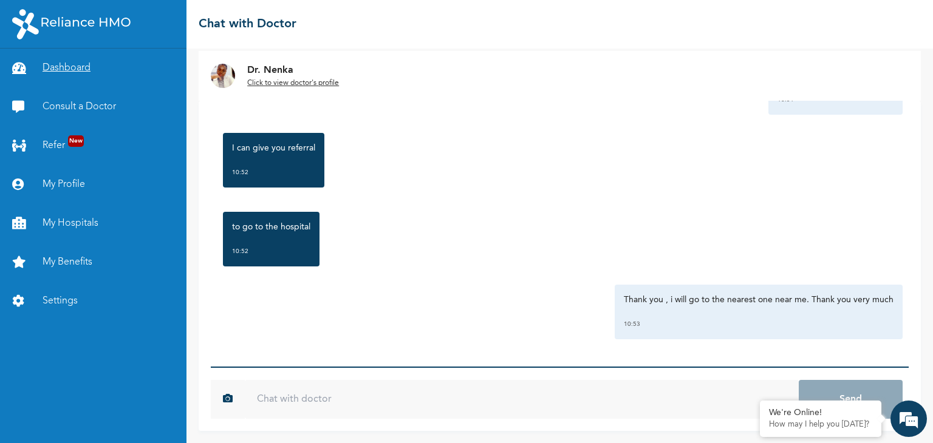
click at [73, 80] on link "Dashboard" at bounding box center [93, 68] width 186 height 39
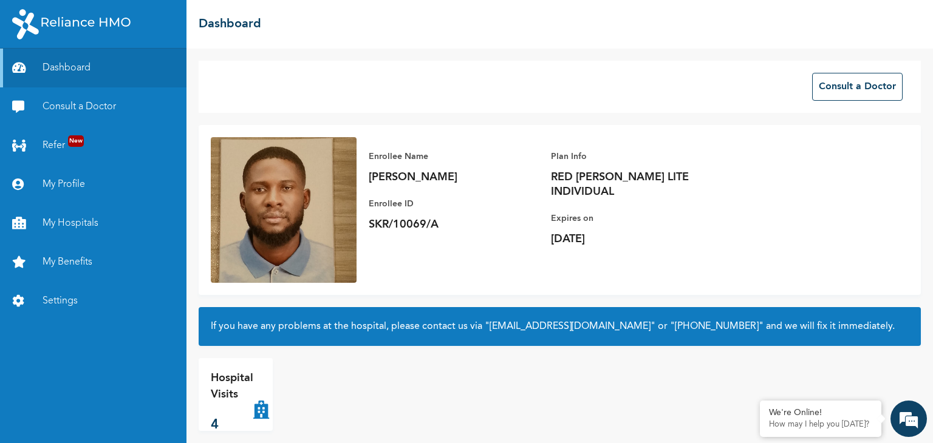
scroll to position [12, 0]
